Goal: Transaction & Acquisition: Purchase product/service

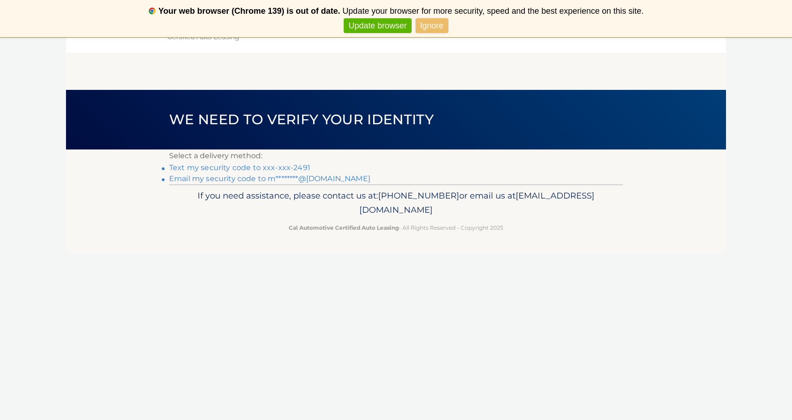
click at [432, 25] on link "Ignore" at bounding box center [431, 25] width 33 height 15
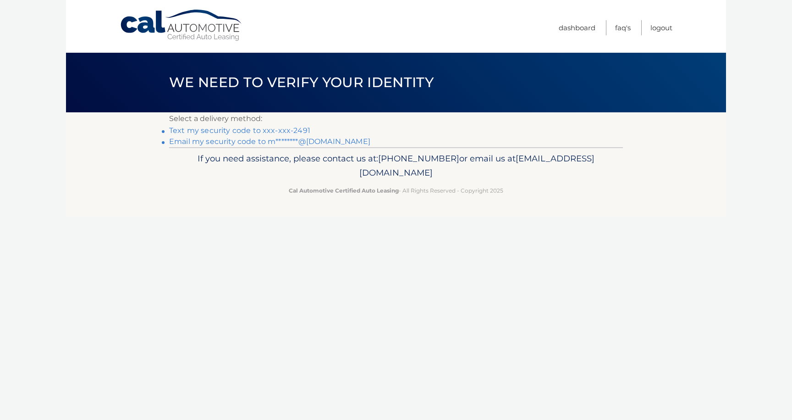
click at [214, 133] on link "Text my security code to xxx-xxx-2491" at bounding box center [239, 130] width 141 height 9
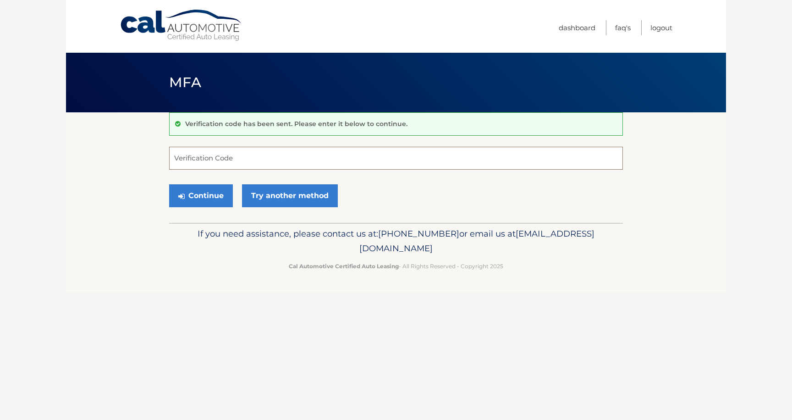
click at [198, 160] on input "Verification Code" at bounding box center [396, 158] width 454 height 23
type input "186570"
click at [208, 196] on button "Continue" at bounding box center [201, 195] width 64 height 23
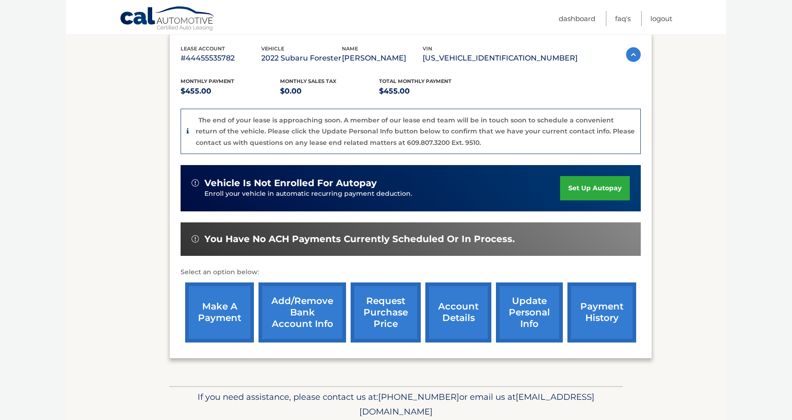
scroll to position [158, 0]
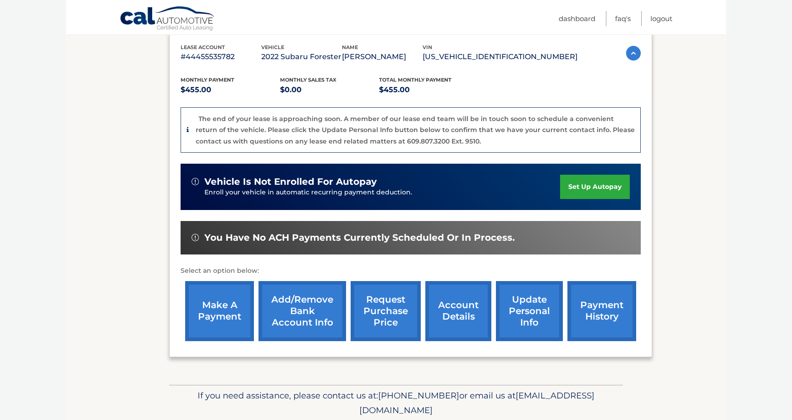
click at [450, 310] on link "account details" at bounding box center [458, 311] width 66 height 60
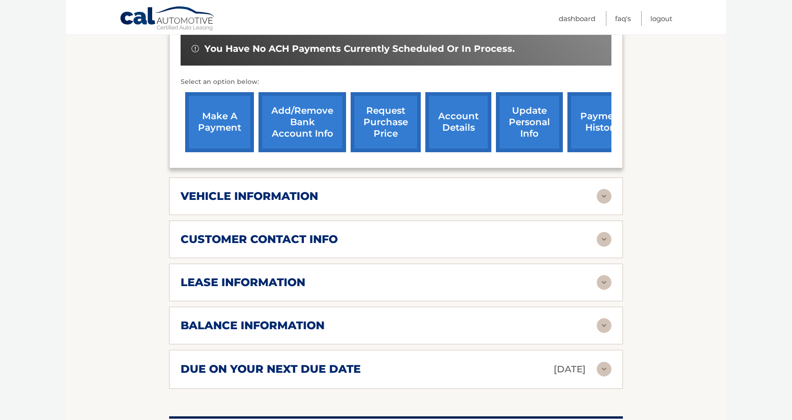
scroll to position [317, 0]
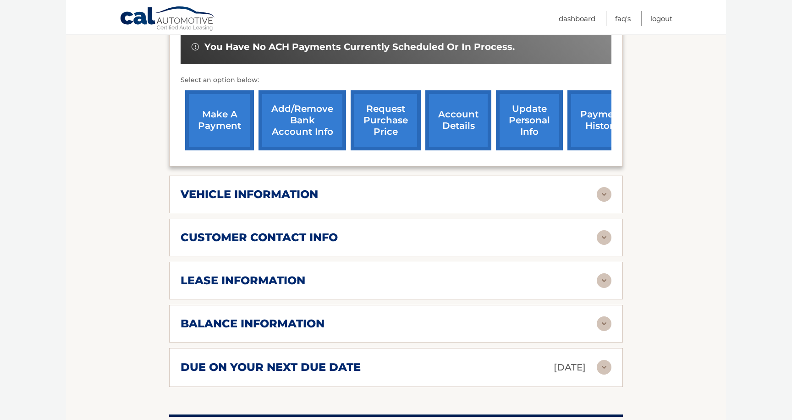
click at [604, 273] on img at bounding box center [603, 280] width 15 height 15
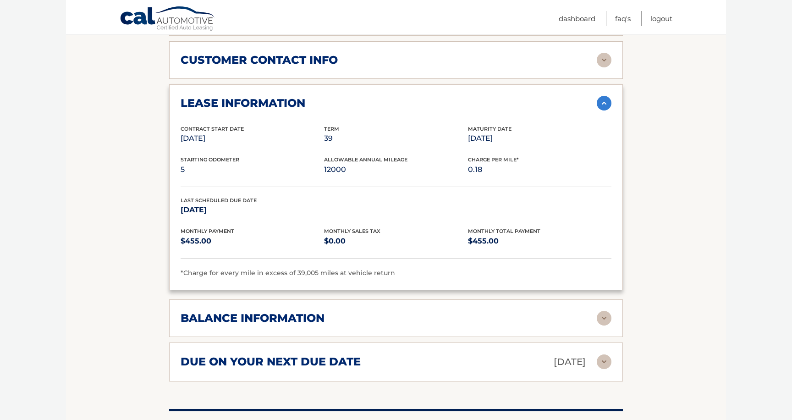
scroll to position [497, 0]
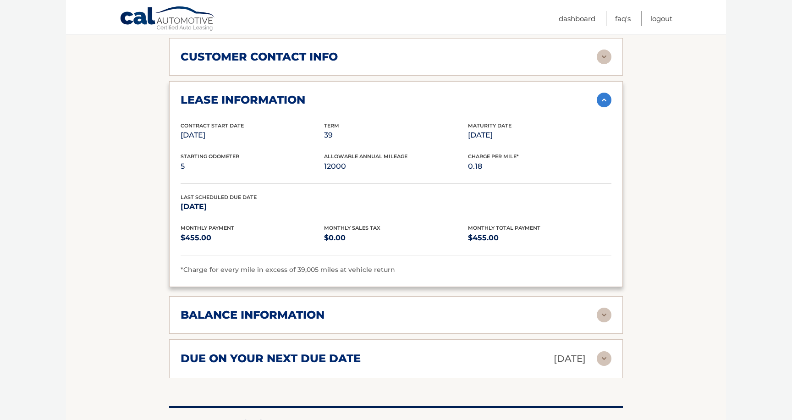
click at [604, 307] on img at bounding box center [603, 314] width 15 height 15
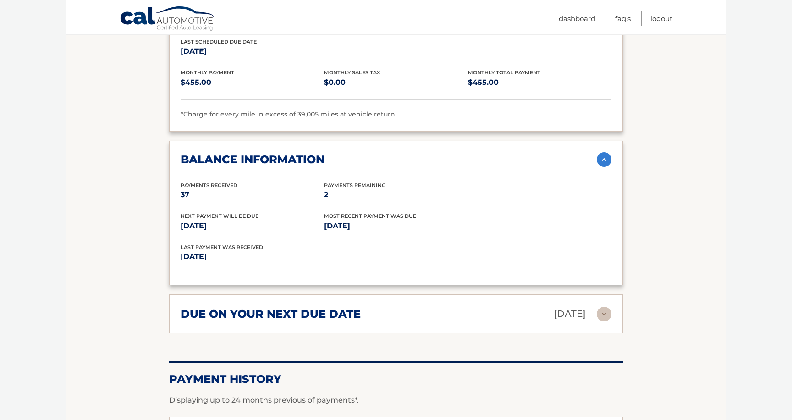
scroll to position [672, 0]
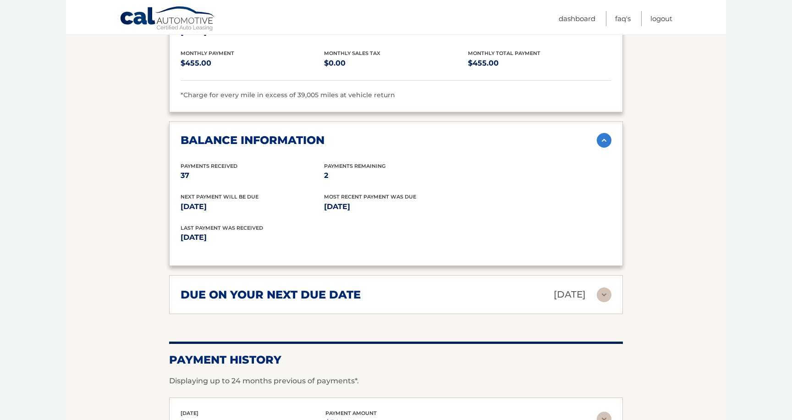
click at [604, 287] on img at bounding box center [603, 294] width 15 height 15
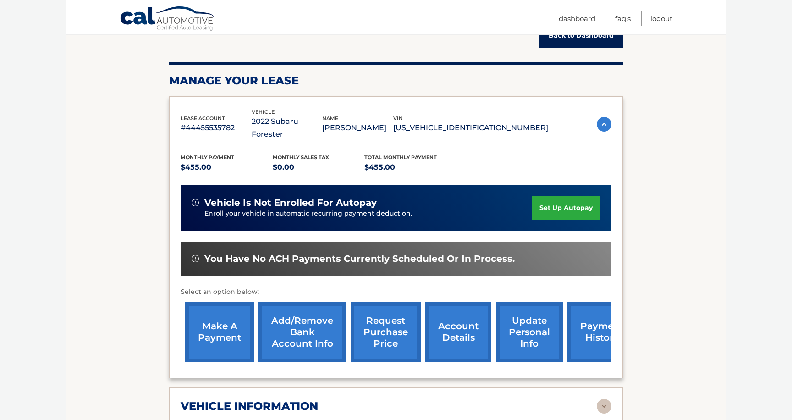
scroll to position [103, 0]
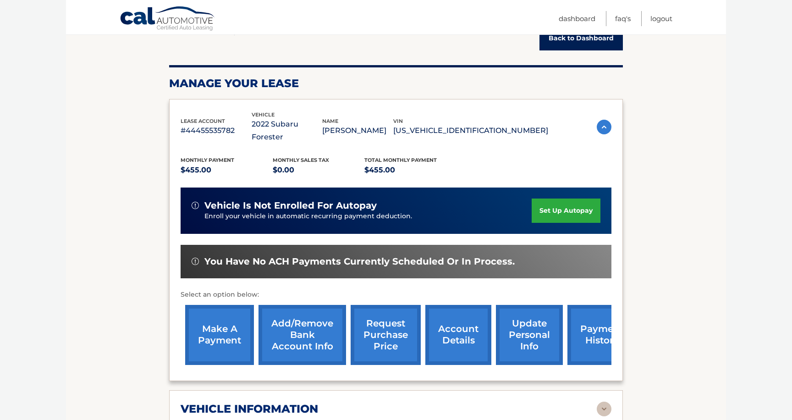
click at [216, 329] on link "make a payment" at bounding box center [219, 335] width 69 height 60
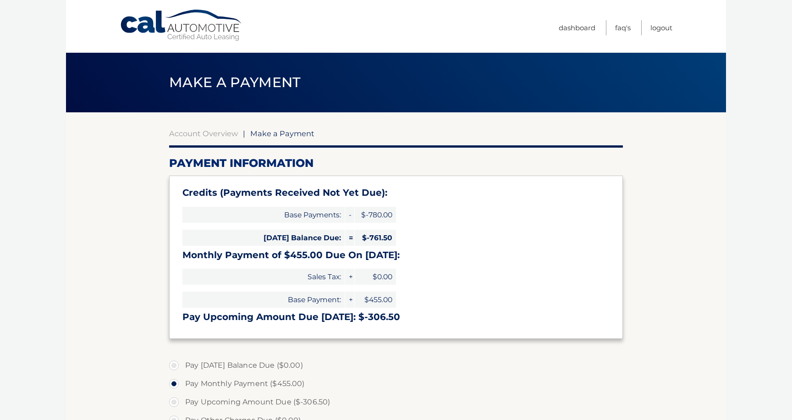
select select "NmM3ZmNlYzAtOWQ4OC00NTQwLWJjYTYtZjcyY2NlZGRjMmUw"
click at [661, 27] on link "Logout" at bounding box center [661, 27] width 22 height 15
